Goal: Task Accomplishment & Management: Use online tool/utility

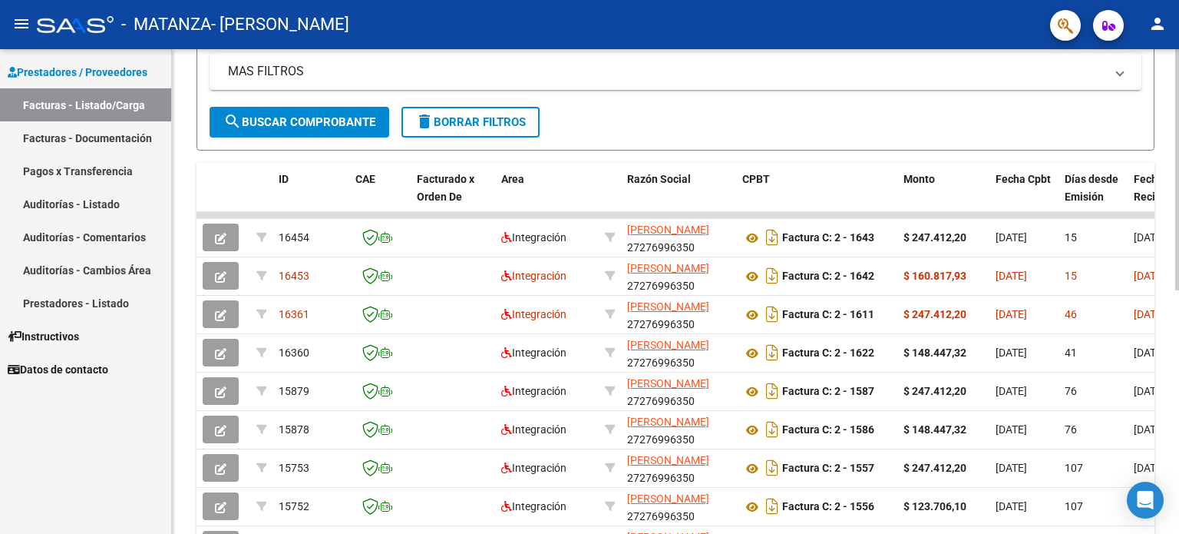
scroll to position [319, 0]
click at [1174, 291] on div "Video tutorial PRESTADORES -> Listado de CPBTs Emitidos por Prestadores / Prove…" at bounding box center [677, 212] width 1011 height 965
click at [842, 99] on div "MAS FILTROS Todos Con Doc. Respaldatoria Todos Con Trazabilidad Todos Asociado …" at bounding box center [676, 79] width 932 height 54
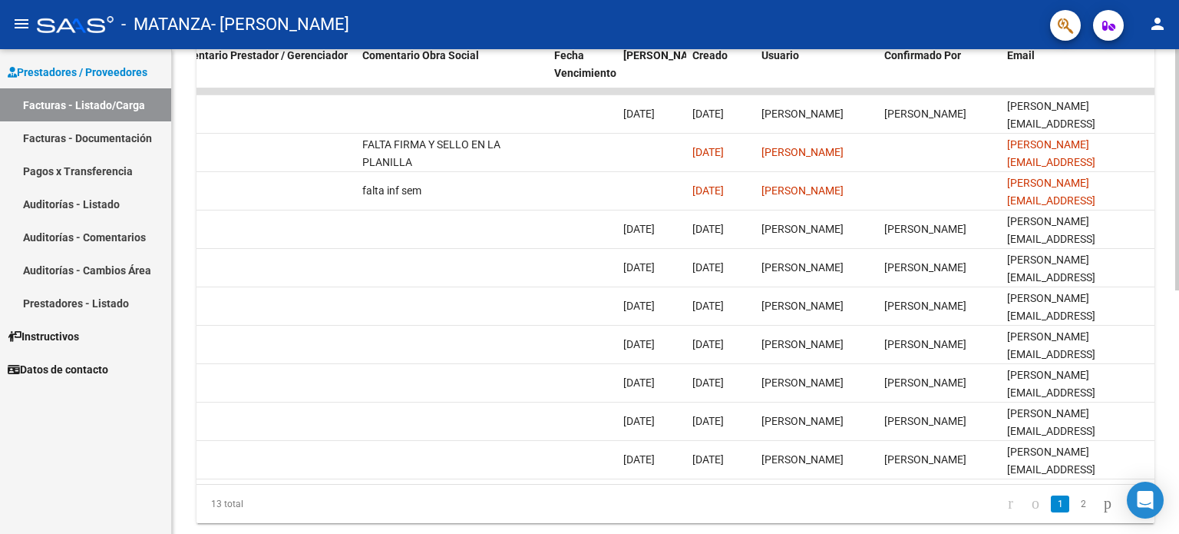
scroll to position [490, 0]
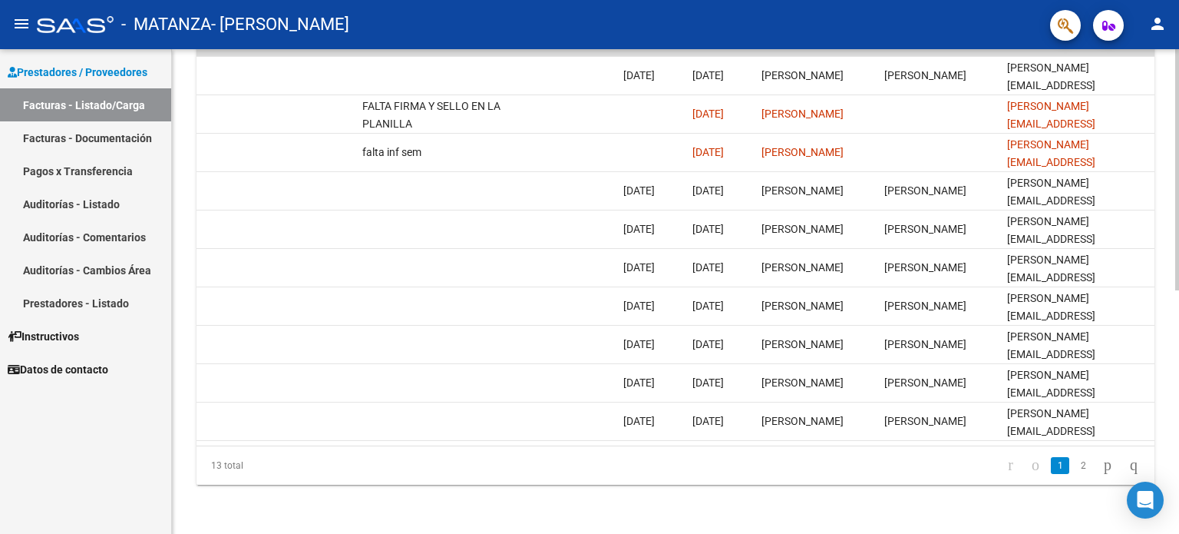
click at [1179, 346] on div at bounding box center [1178, 413] width 4 height 241
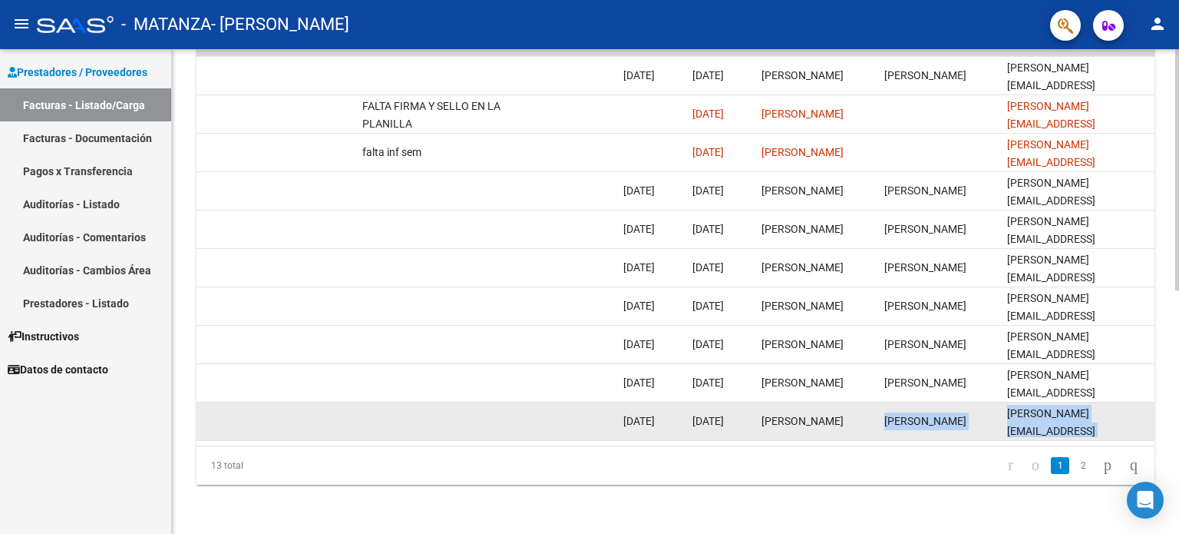
drag, startPoint x: 988, startPoint y: 433, endPoint x: 887, endPoint y: 428, distance: 101.5
click at [887, 428] on datatable-body "16454 Integración [PERSON_NAME] 27276996350 Factura C: 2 - 1643 $ 247.412,20 [D…" at bounding box center [676, 247] width 958 height 395
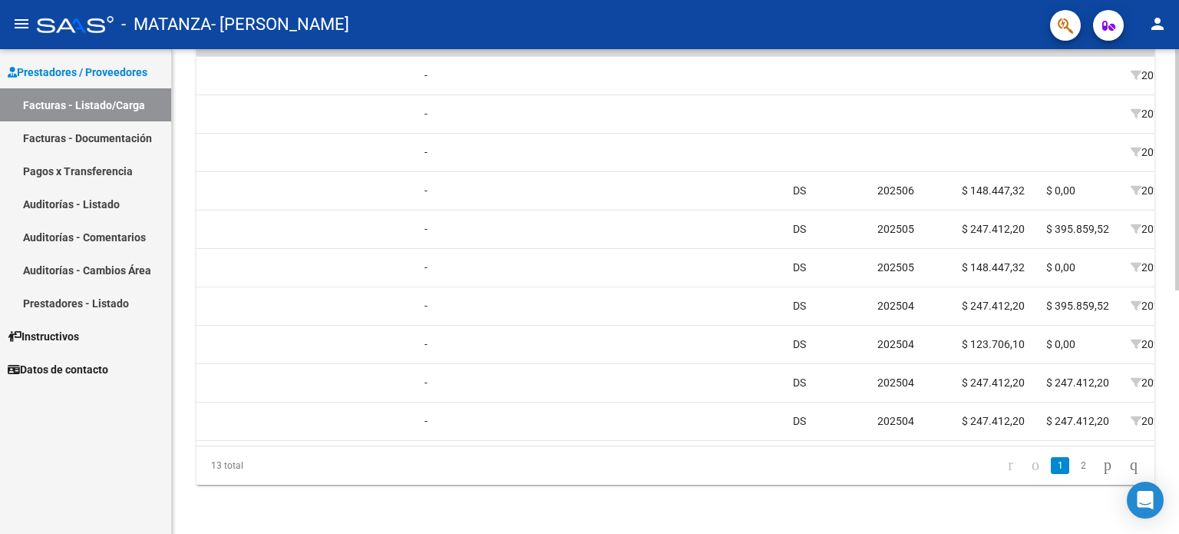
scroll to position [0, 1407]
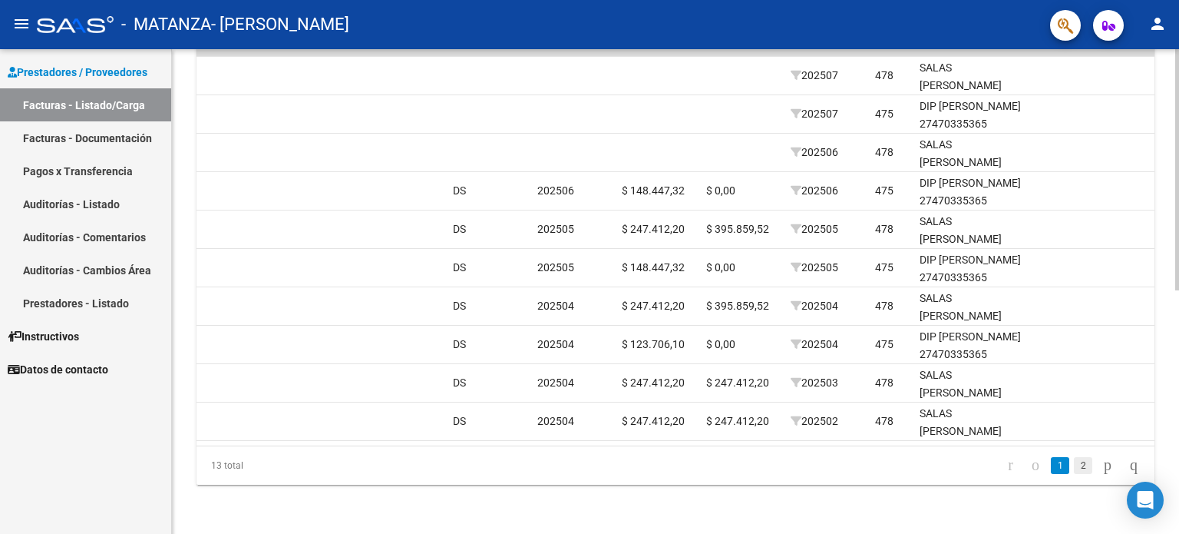
drag, startPoint x: 1066, startPoint y: 456, endPoint x: 1067, endPoint y: 466, distance: 10.1
click at [1072, 466] on li "2" at bounding box center [1083, 465] width 23 height 26
click at [1074, 466] on link "2" at bounding box center [1083, 465] width 18 height 17
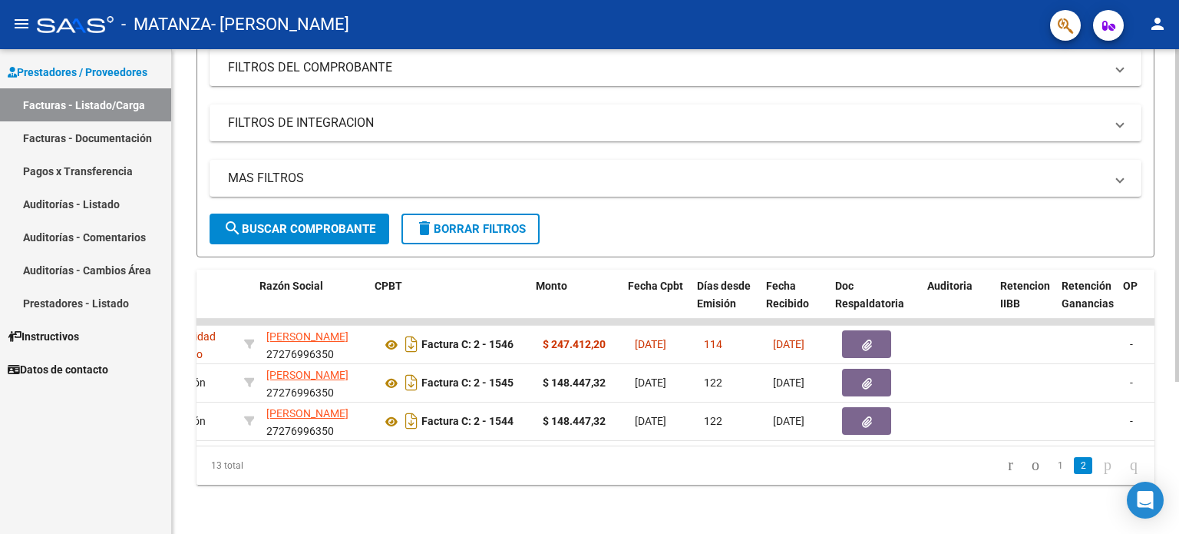
scroll to position [0, 359]
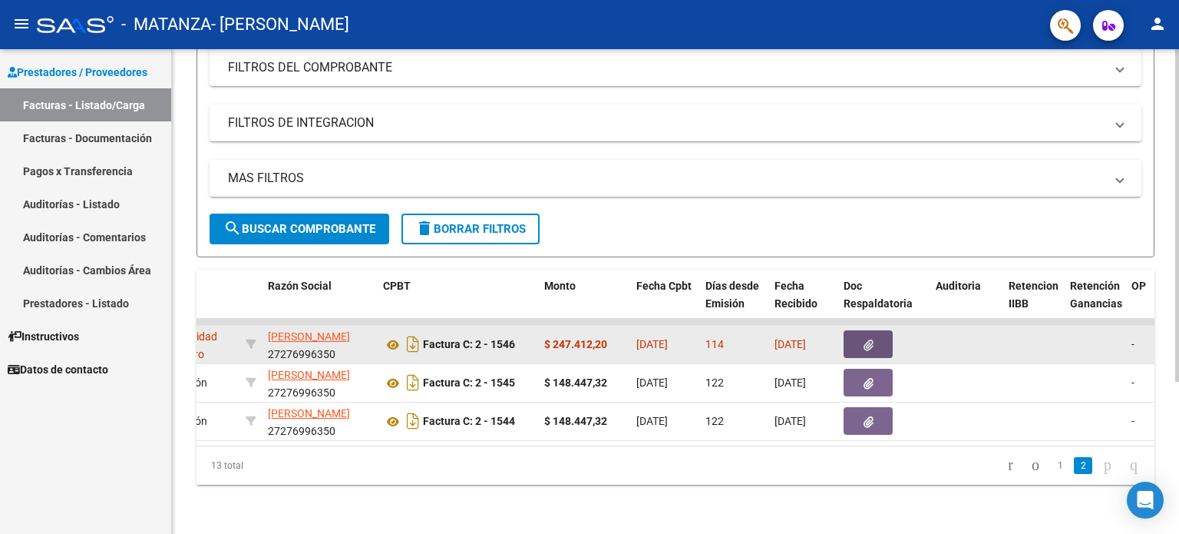
click at [861, 344] on button "button" at bounding box center [868, 344] width 49 height 28
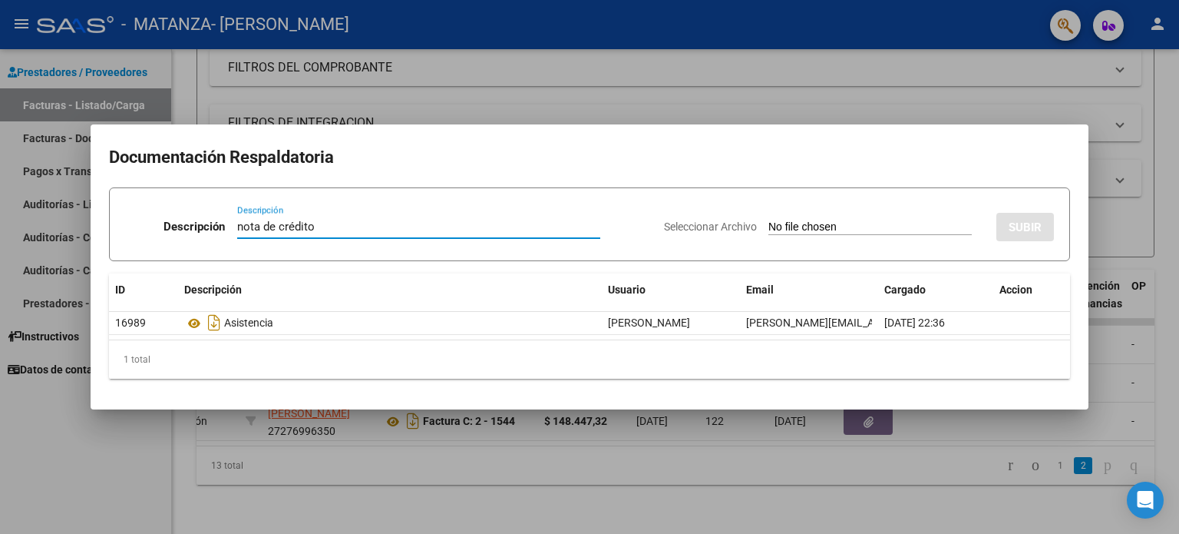
type input "nota de crédito"
click at [817, 227] on input "Seleccionar Archivo" at bounding box center [870, 227] width 203 height 15
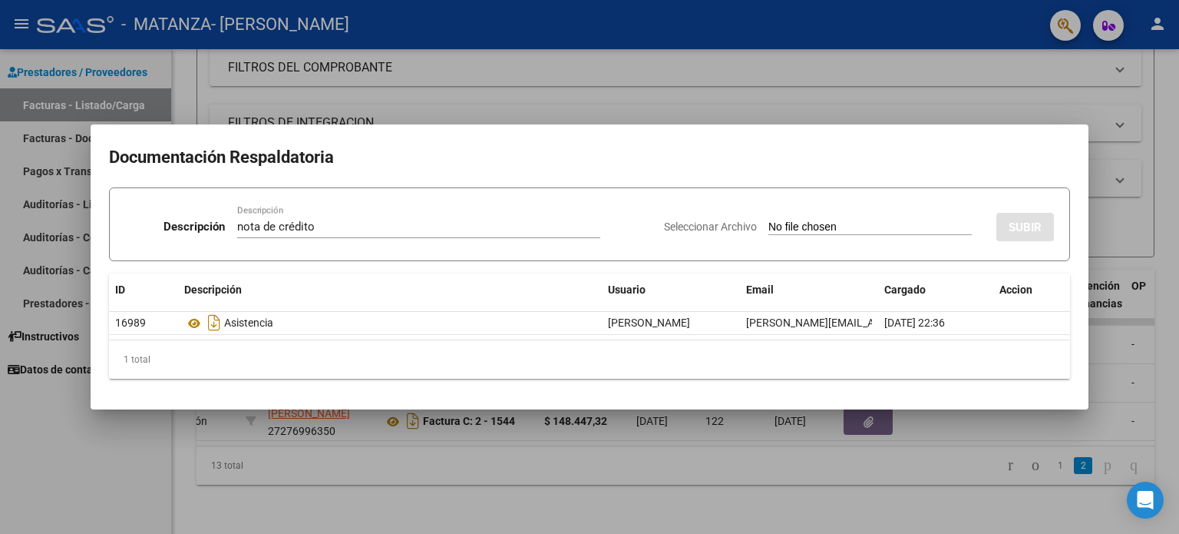
type input "C:\fakepath\27276996350_013_00002_00000089.pdf"
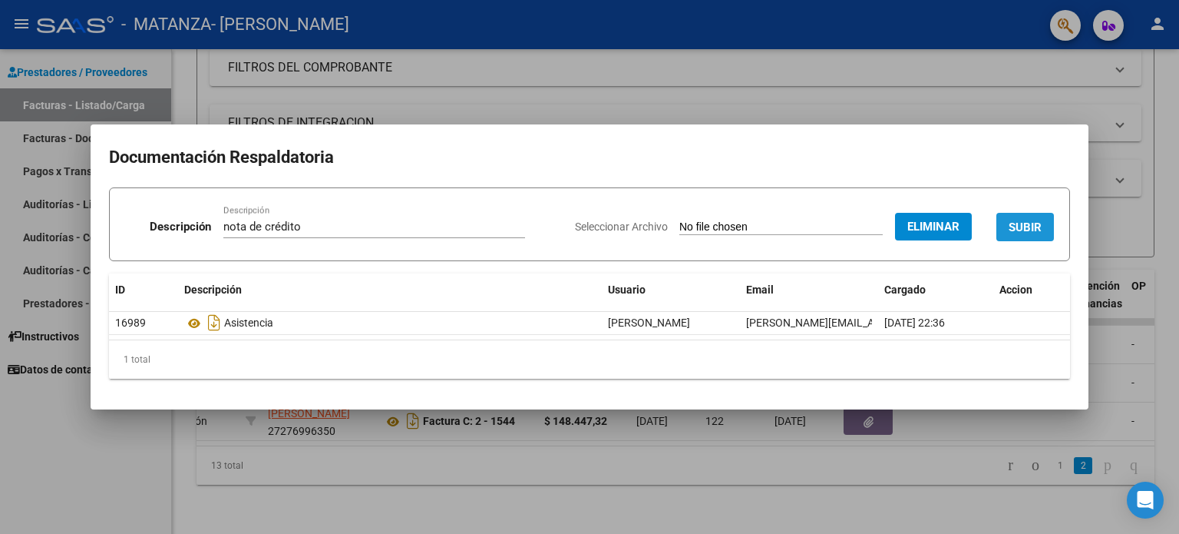
click at [1032, 217] on button "SUBIR" at bounding box center [1026, 227] width 58 height 28
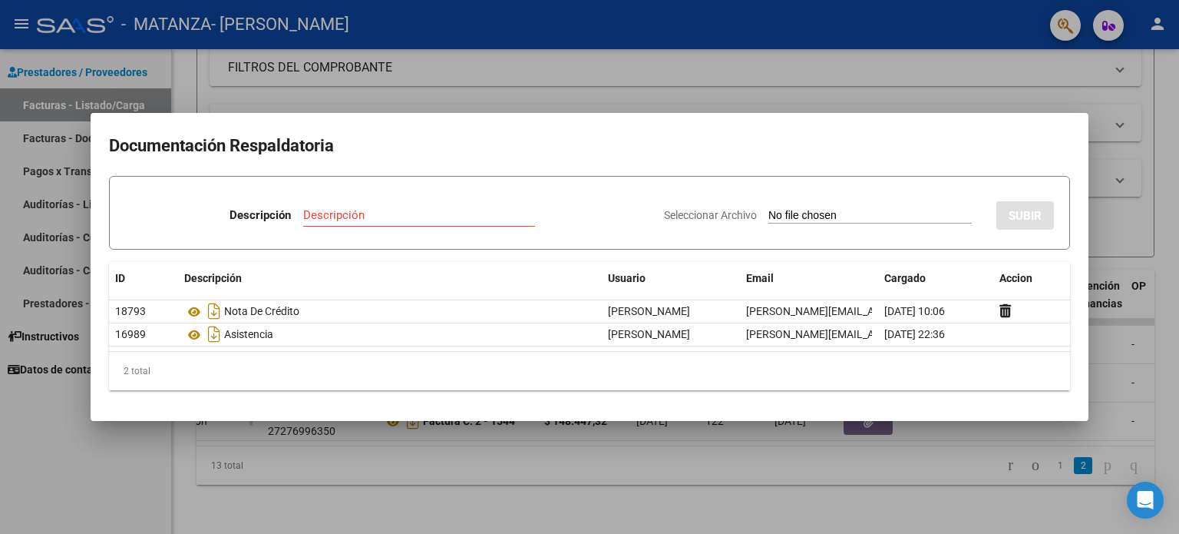
click at [1024, 74] on div at bounding box center [589, 267] width 1179 height 534
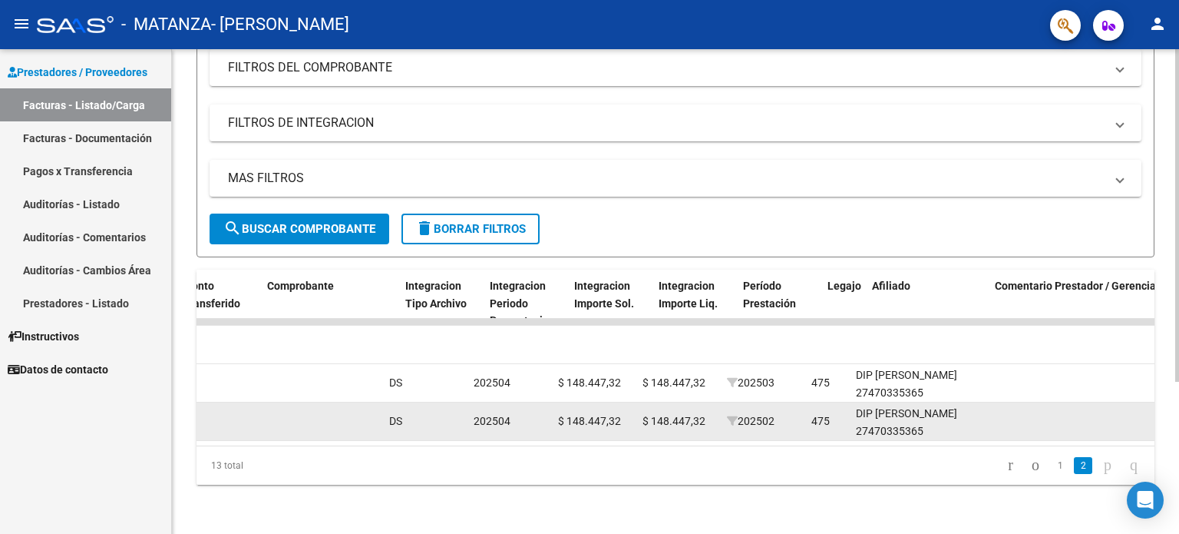
scroll to position [0, 1494]
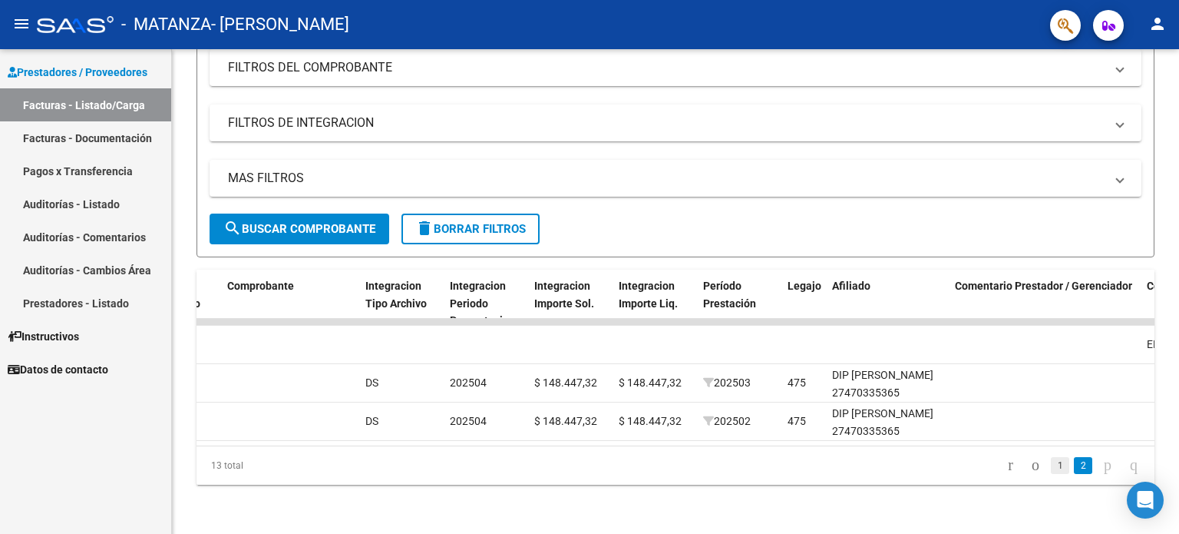
click at [1051, 459] on link "1" at bounding box center [1060, 465] width 18 height 17
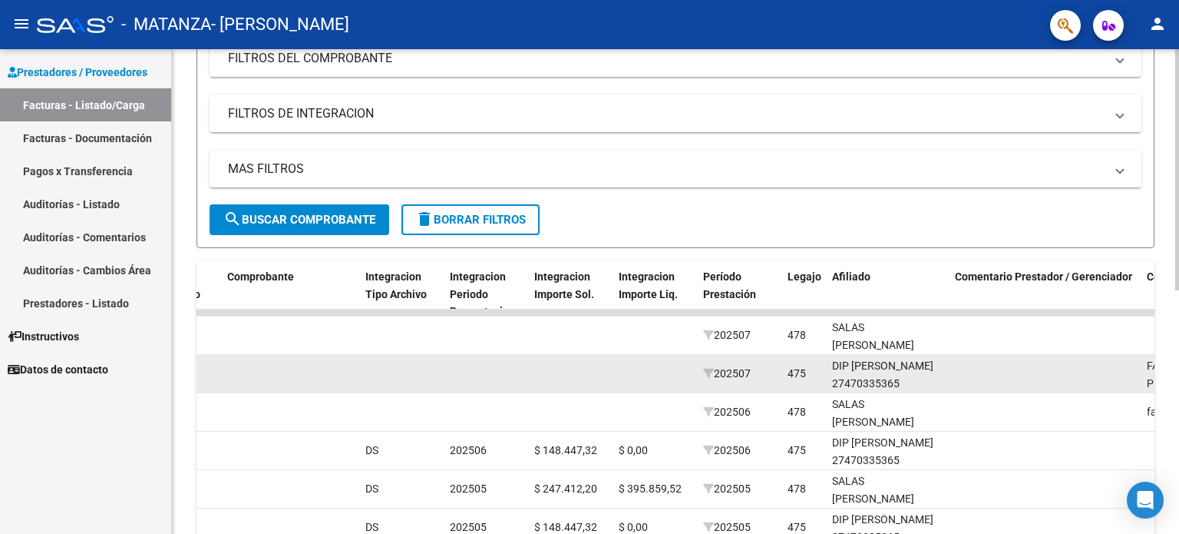
click at [620, 380] on datatable-body-cell at bounding box center [655, 374] width 84 height 38
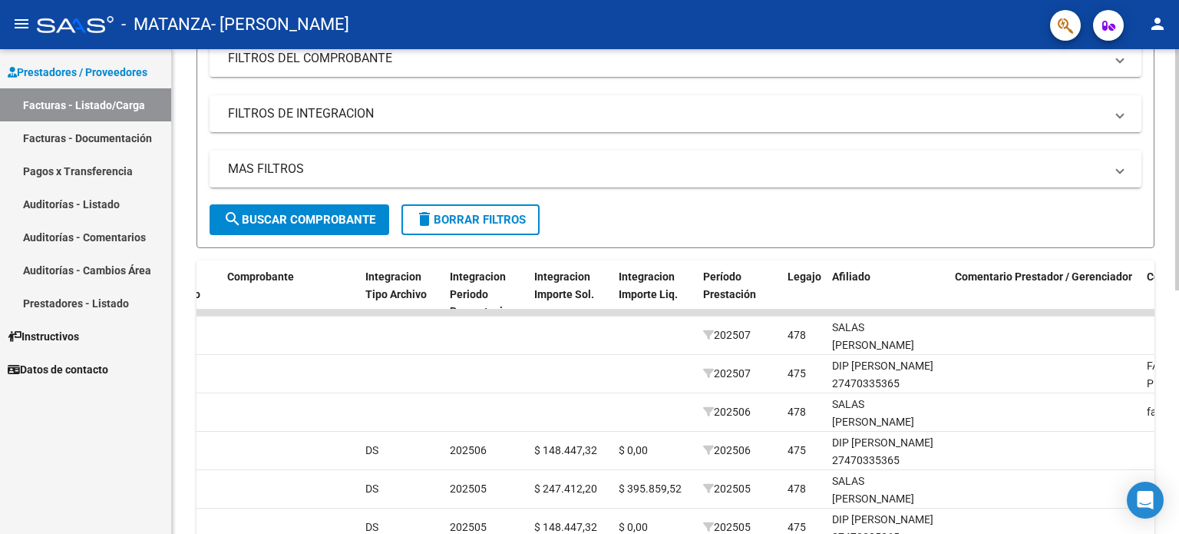
scroll to position [0, 0]
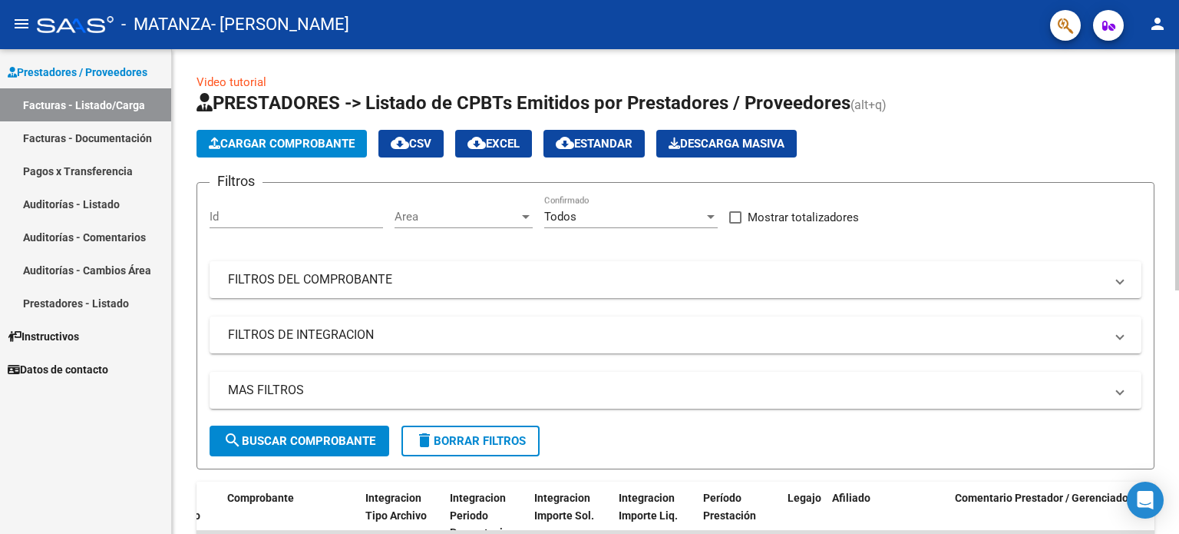
click at [1168, 205] on div "Video tutorial PRESTADORES -> Listado de CPBTs Emitidos por Prestadores / Prove…" at bounding box center [677, 531] width 1011 height 965
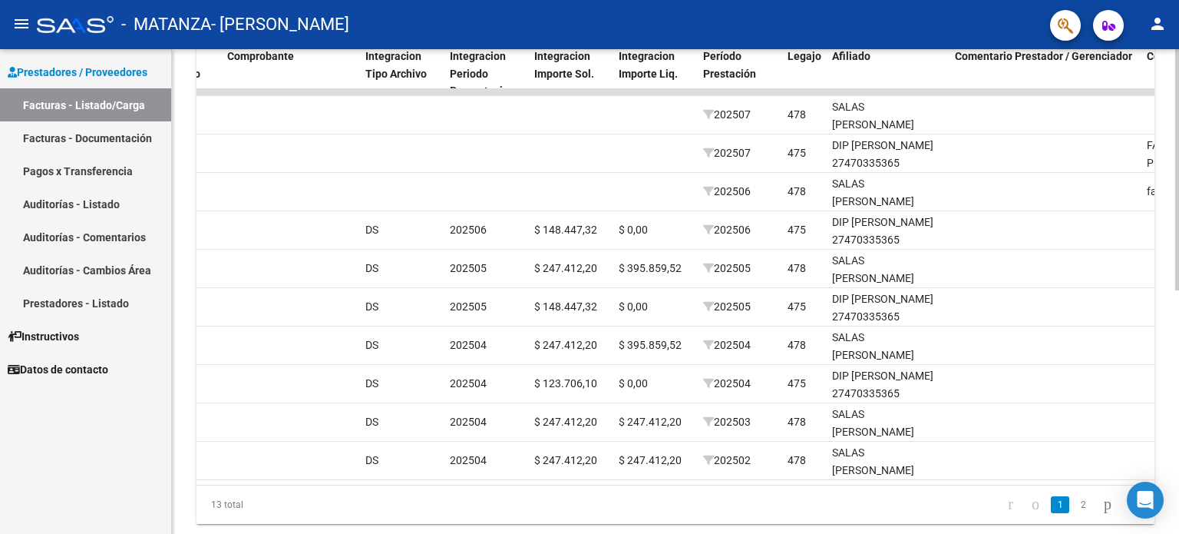
scroll to position [461, 0]
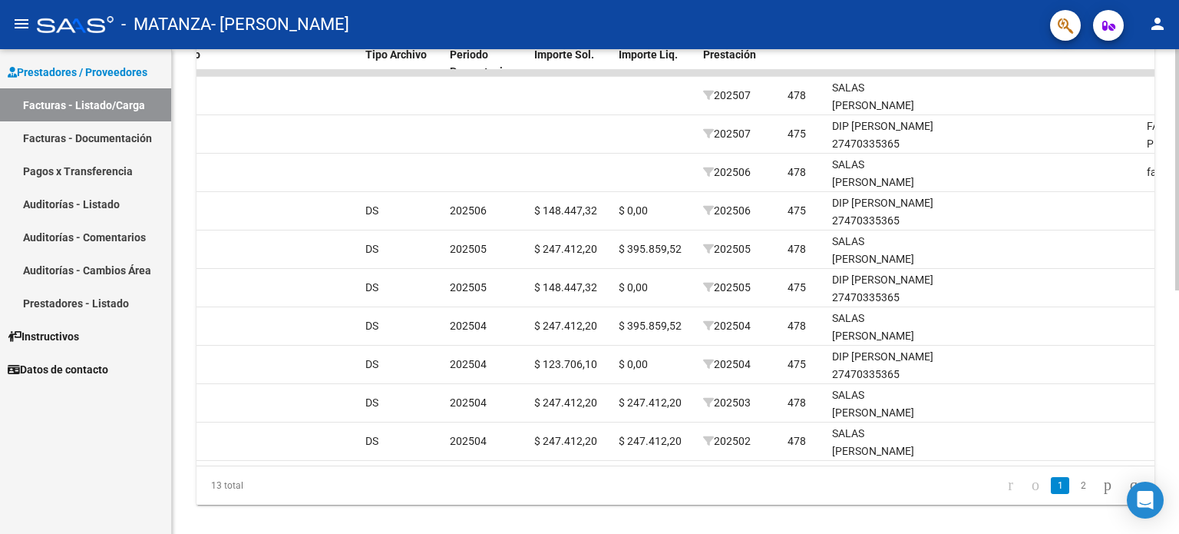
click at [1173, 383] on div "Video tutorial PRESTADORES -> Listado de CPBTs Emitidos por Prestadores / Prove…" at bounding box center [677, 70] width 1011 height 965
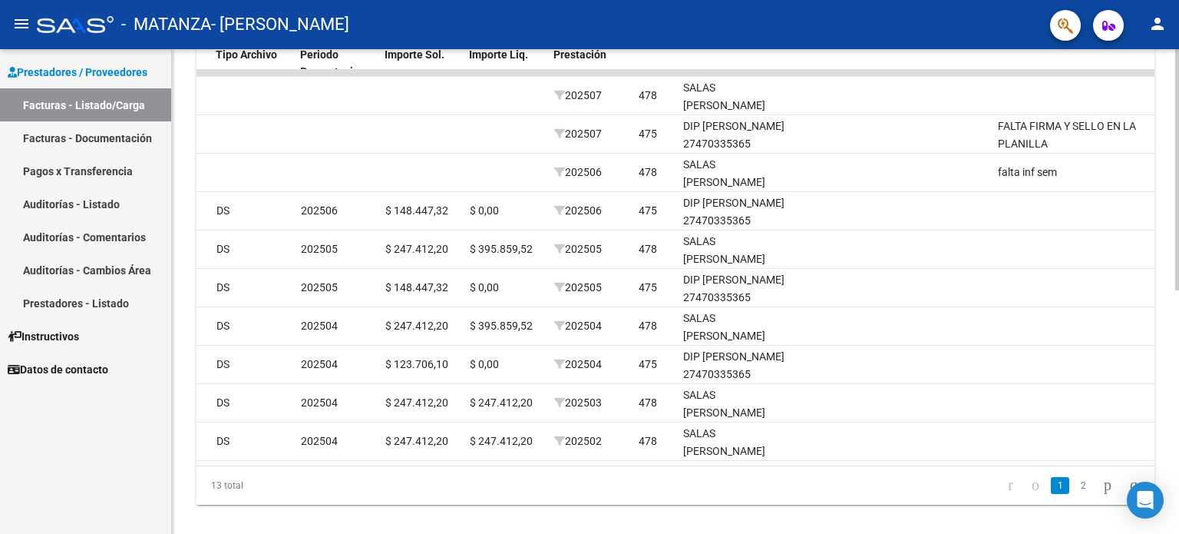
scroll to position [0, 1717]
